Goal: Find specific page/section

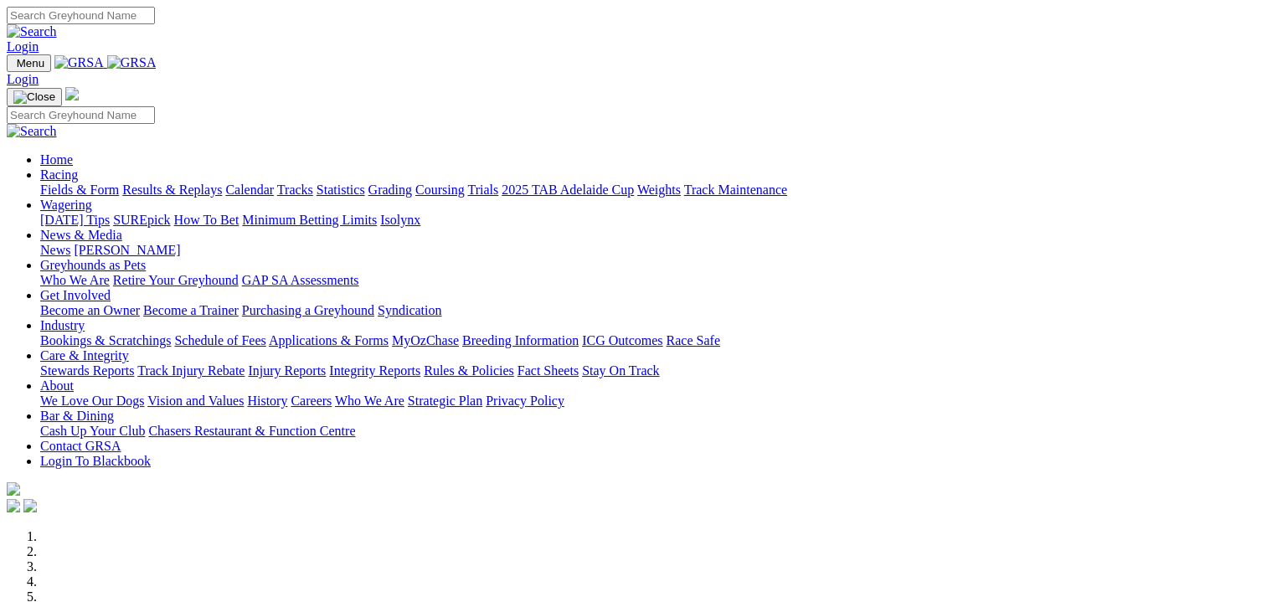
click at [53, 183] on link "Fields & Form" at bounding box center [79, 190] width 79 height 14
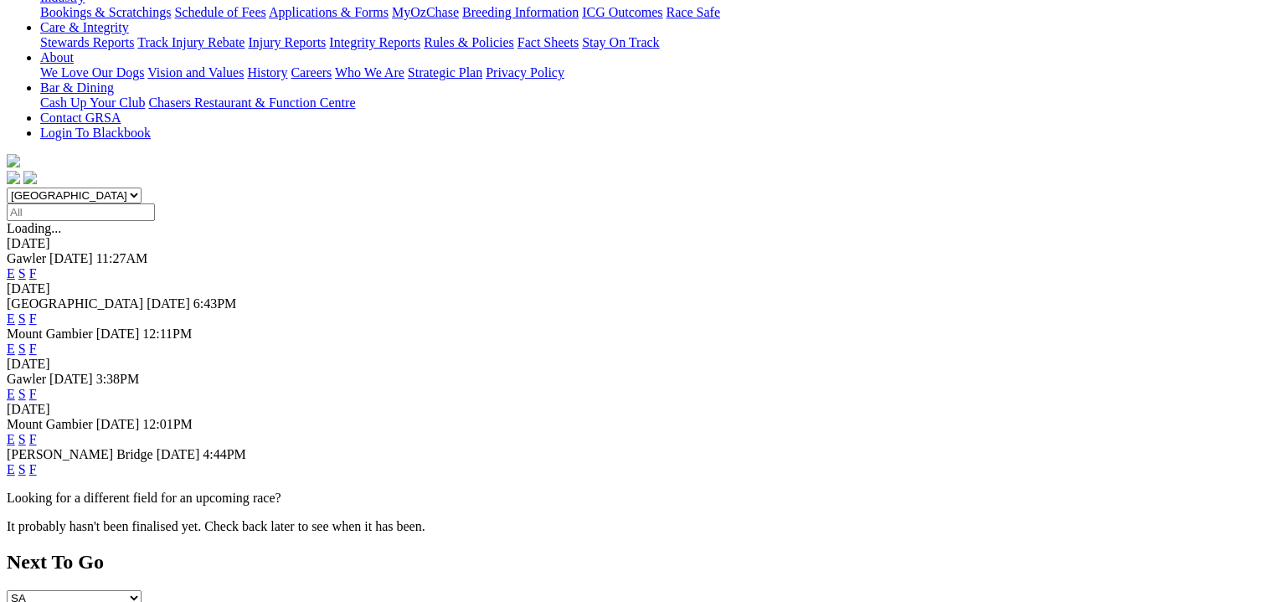
scroll to position [439, 0]
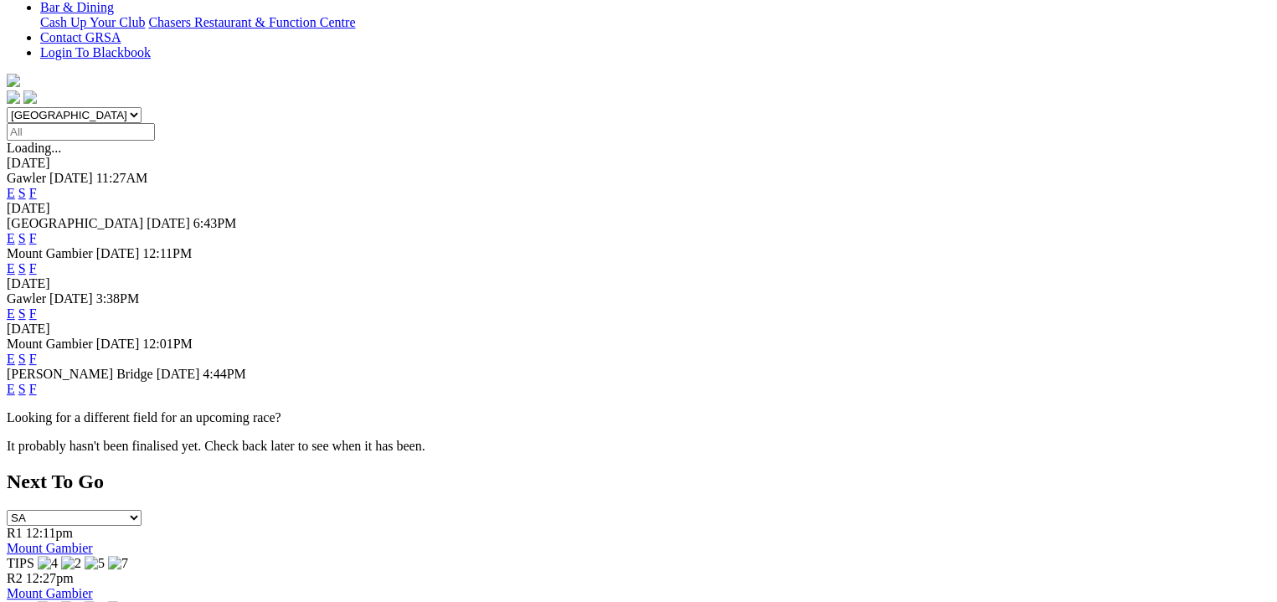
click at [37, 382] on link "F" at bounding box center [33, 389] width 8 height 14
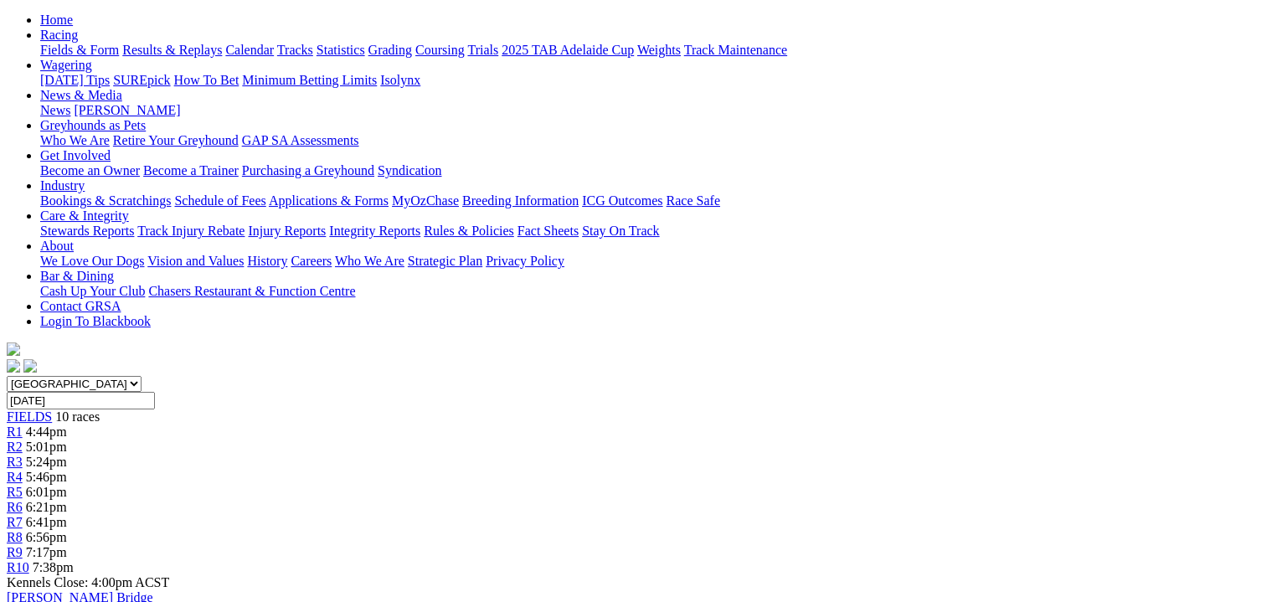
scroll to position [251, 0]
